Goal: Information Seeking & Learning: Learn about a topic

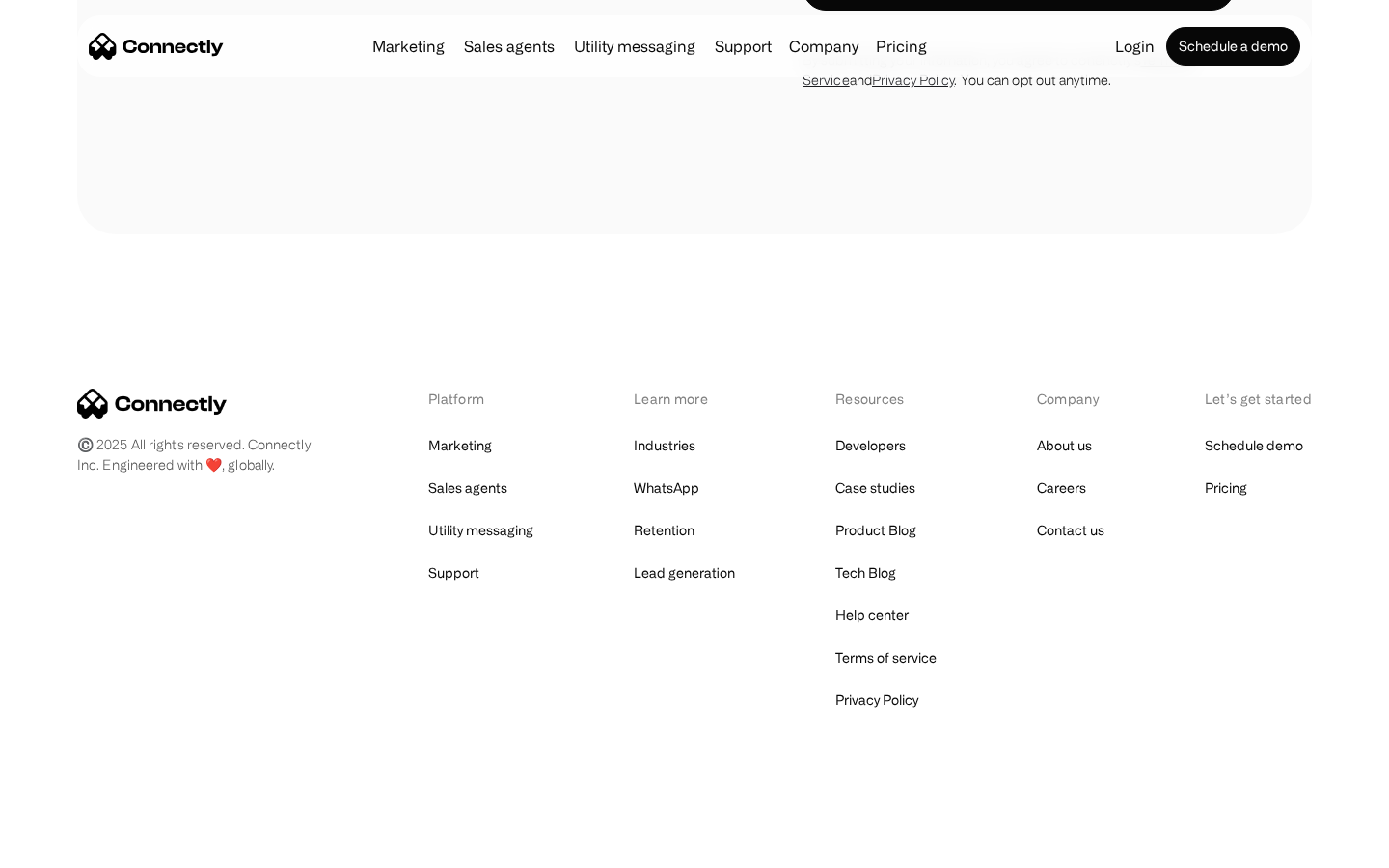
scroll to position [3260, 0]
